Goal: Download file/media

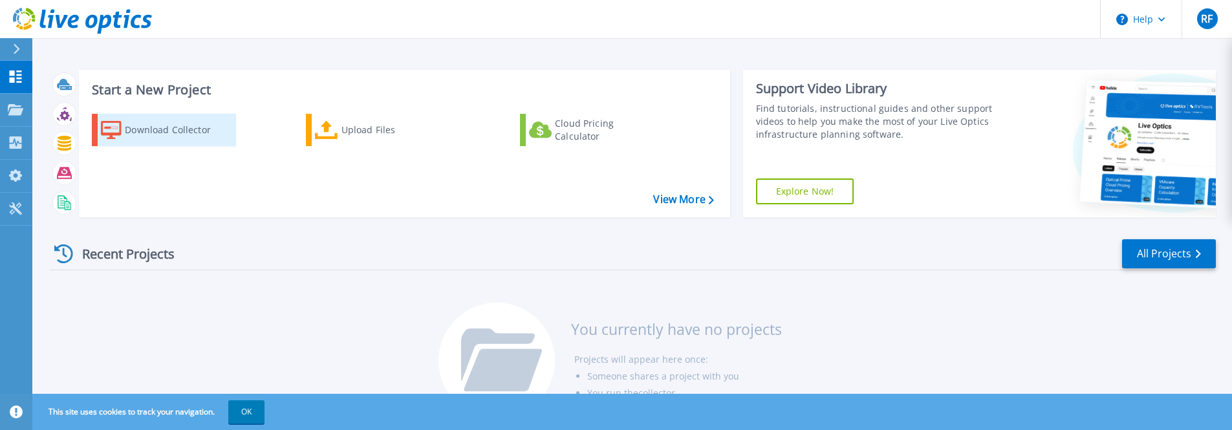
click at [166, 133] on div "Download Collector" at bounding box center [177, 130] width 104 height 26
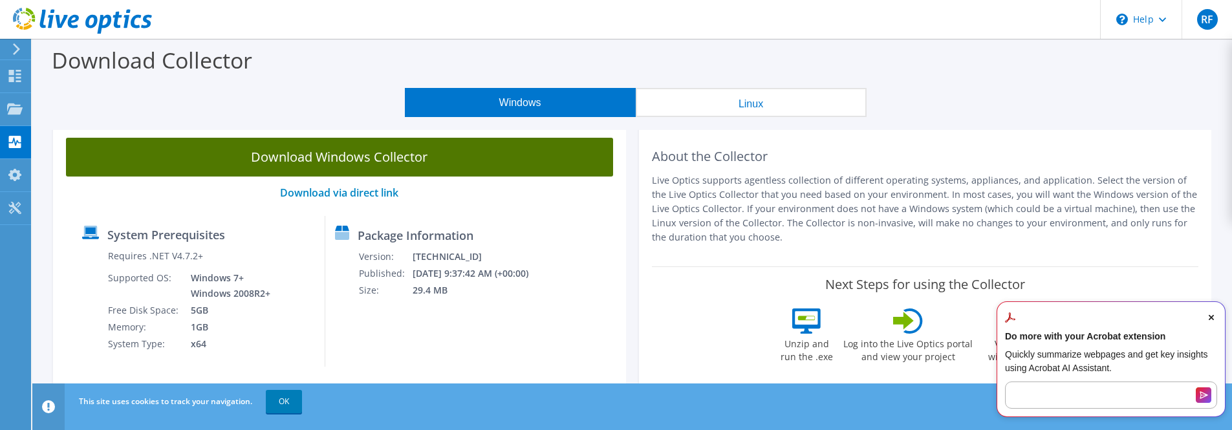
click at [322, 162] on link "Download Windows Collector" at bounding box center [339, 157] width 547 height 39
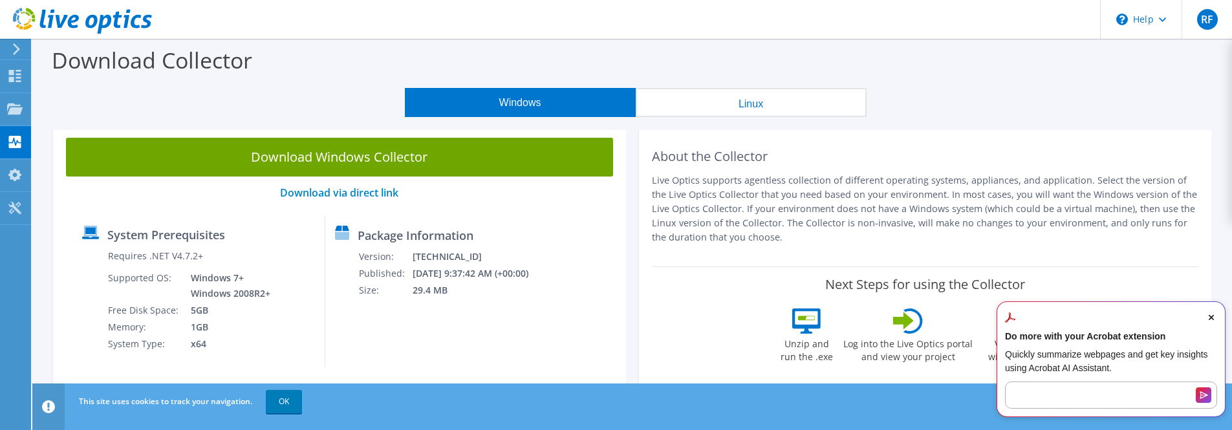
click at [1213, 314] on span "Close Acrobat AI Assistant Dialog" at bounding box center [1212, 318] width 12 height 12
